Goal: Find specific page/section

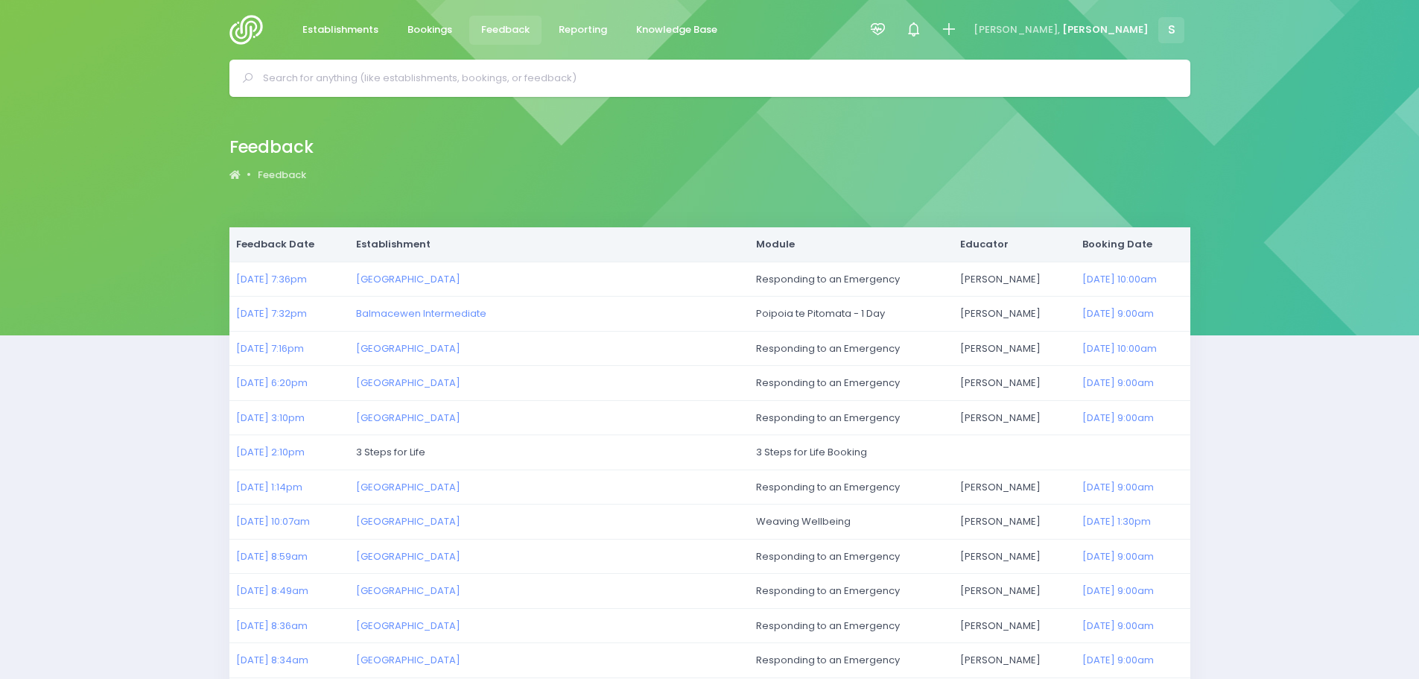
click at [241, 32] on img at bounding box center [250, 30] width 42 height 30
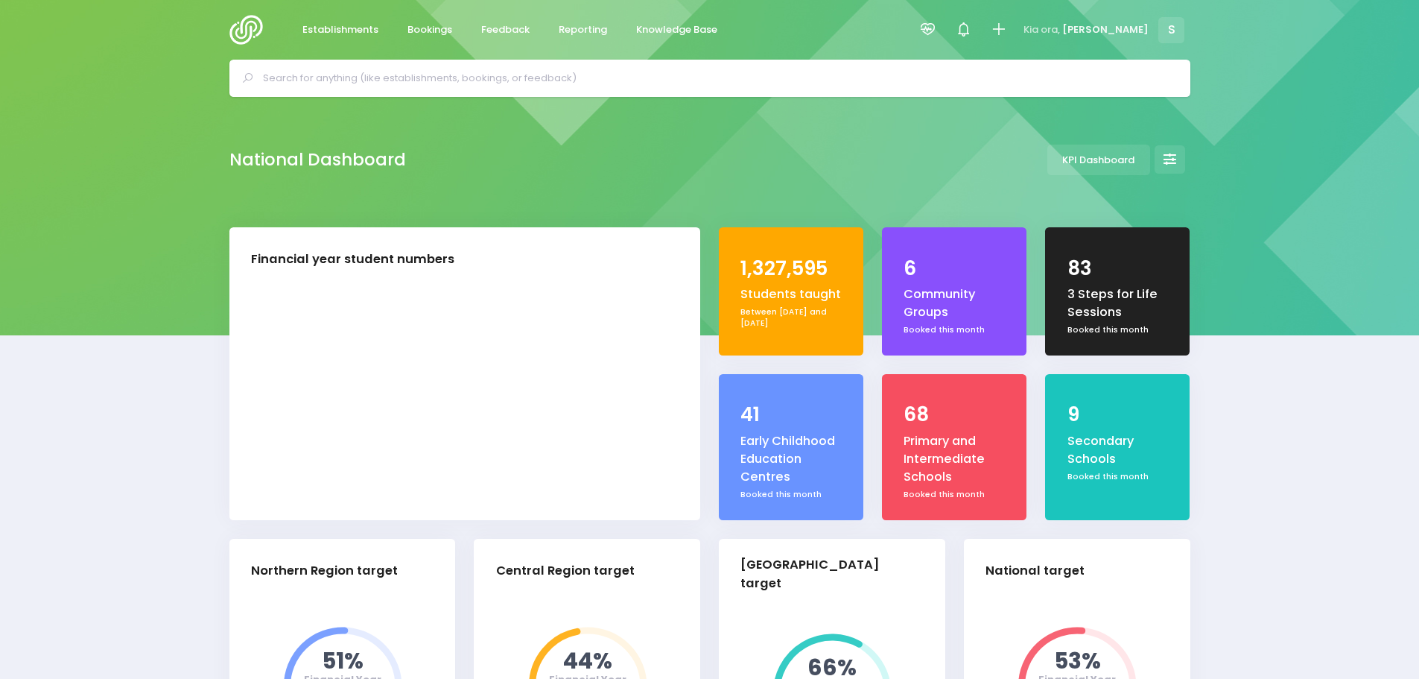
select select "5"
click at [516, 37] on span "Feedback" at bounding box center [505, 29] width 48 height 15
